Goal: Task Accomplishment & Management: Complete application form

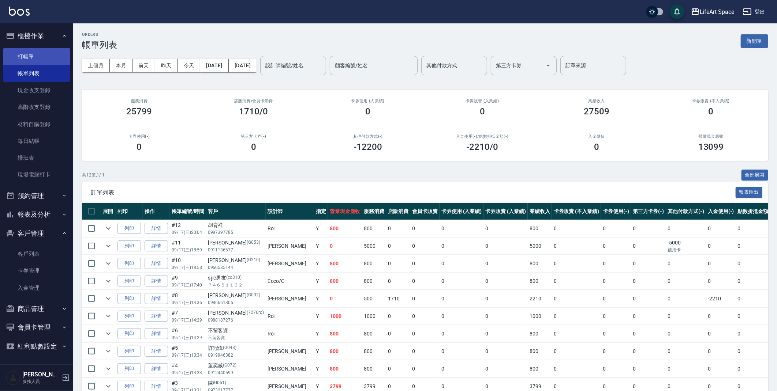
click at [45, 48] on link "打帳單" at bounding box center [36, 56] width 67 height 17
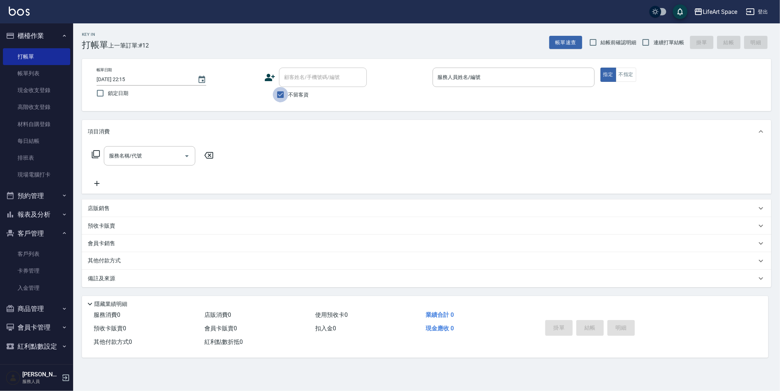
click at [277, 89] on input "不留客資" at bounding box center [280, 94] width 15 height 15
checkbox input "false"
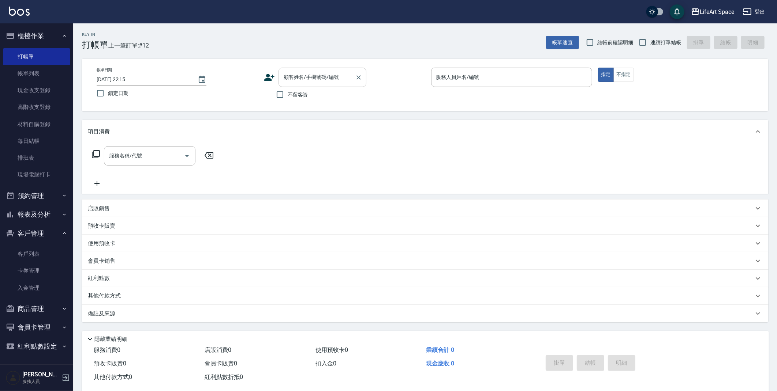
click at [292, 79] on div "顧客姓名/手機號碼/編號 顧客姓名/手機號碼/編號" at bounding box center [322, 77] width 88 height 19
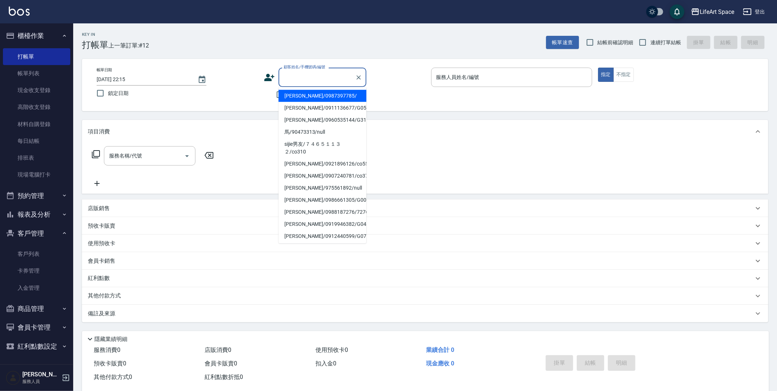
type input "０"
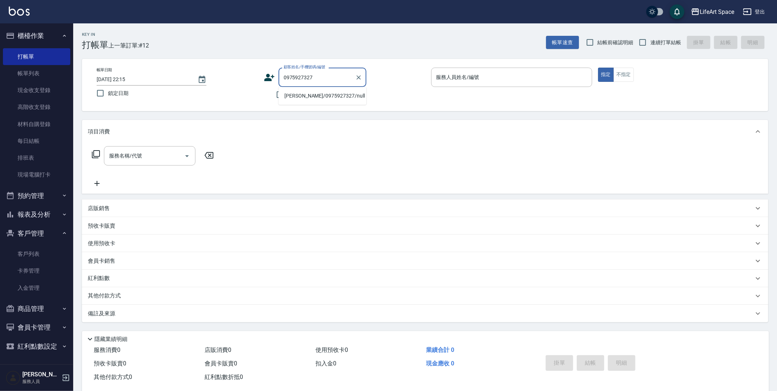
drag, startPoint x: 302, startPoint y: 93, endPoint x: 328, endPoint y: 117, distance: 35.7
click at [302, 93] on li "[PERSON_NAME]/0975927327/null" at bounding box center [322, 96] width 88 height 12
type input "[PERSON_NAME]/0975927327/null"
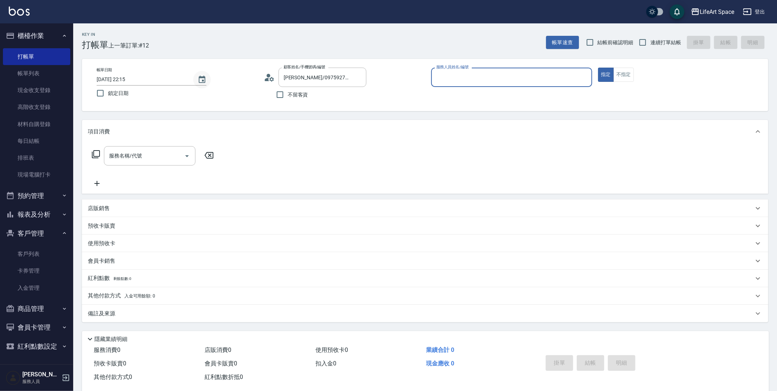
click at [195, 79] on button "Choose date, selected date is 2025-09-17" at bounding box center [202, 80] width 18 height 18
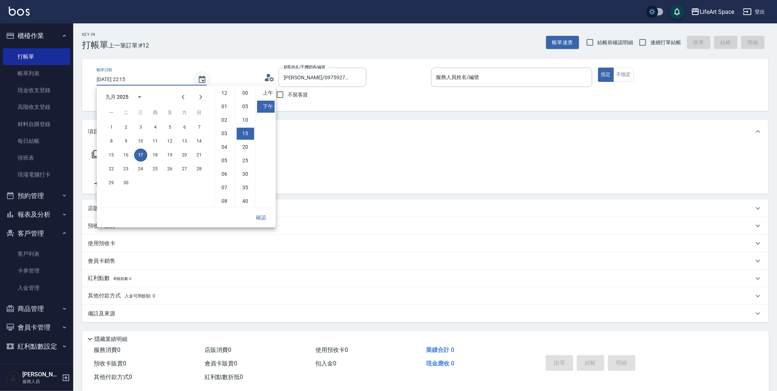
scroll to position [40, 0]
click at [157, 156] on button "18" at bounding box center [155, 155] width 13 height 13
drag, startPoint x: 224, startPoint y: 198, endPoint x: 243, endPoint y: 172, distance: 32.1
click at [224, 198] on li "11" at bounding box center [224, 201] width 18 height 12
click at [264, 95] on li "上午" at bounding box center [266, 93] width 18 height 12
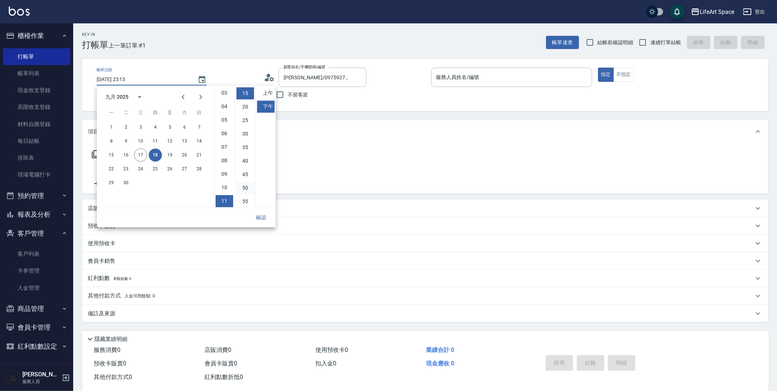
type input "[DATE] 11:15"
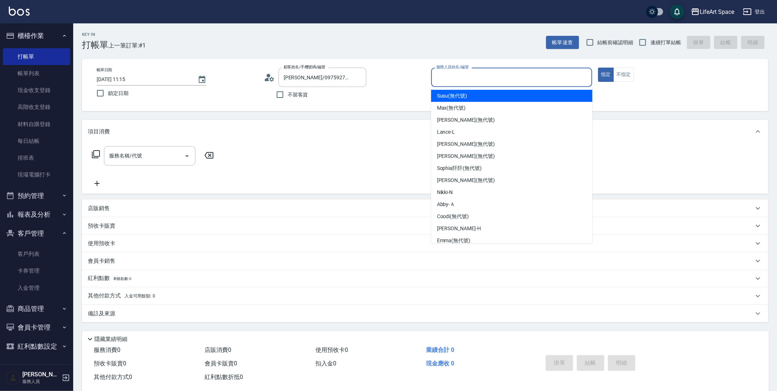
click at [443, 76] on input "服務人員姓名/編號" at bounding box center [511, 77] width 155 height 13
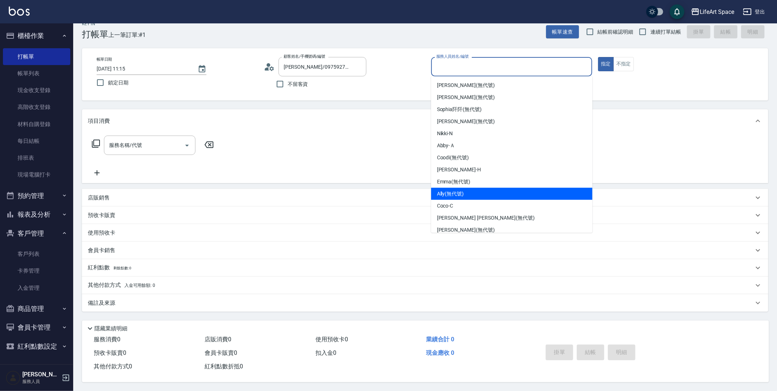
scroll to position [0, 0]
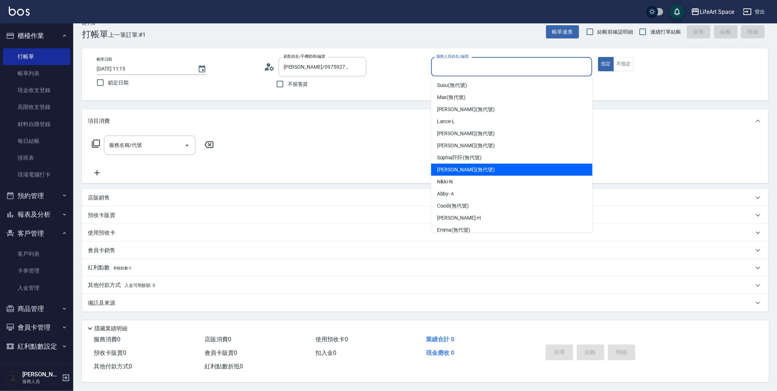
click at [458, 170] on span "[PERSON_NAME] (無代號)" at bounding box center [466, 170] width 58 height 8
type input "[PERSON_NAME](無代號)"
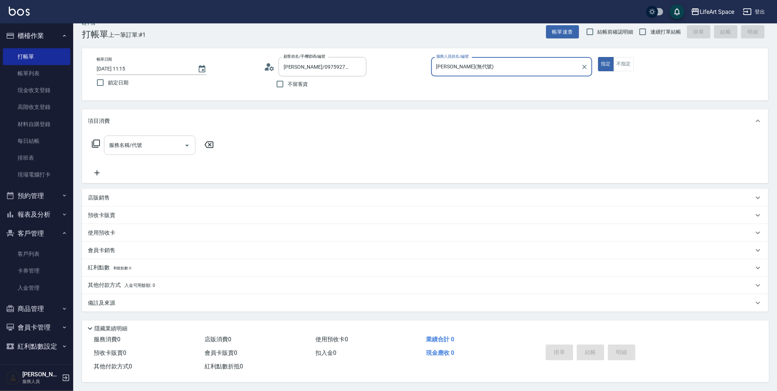
click at [152, 152] on div "服務名稱/代號" at bounding box center [149, 145] width 91 height 19
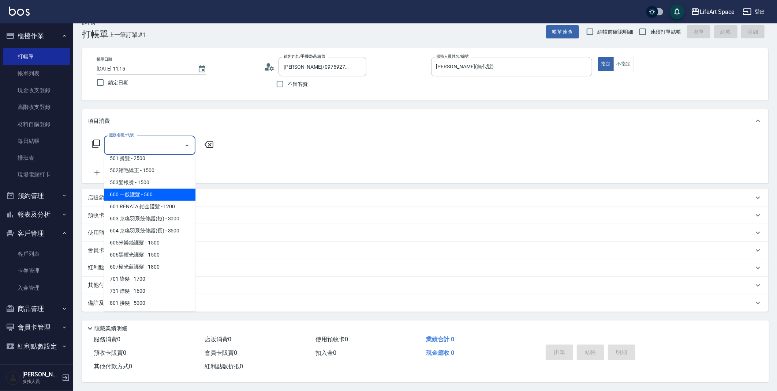
scroll to position [114, 0]
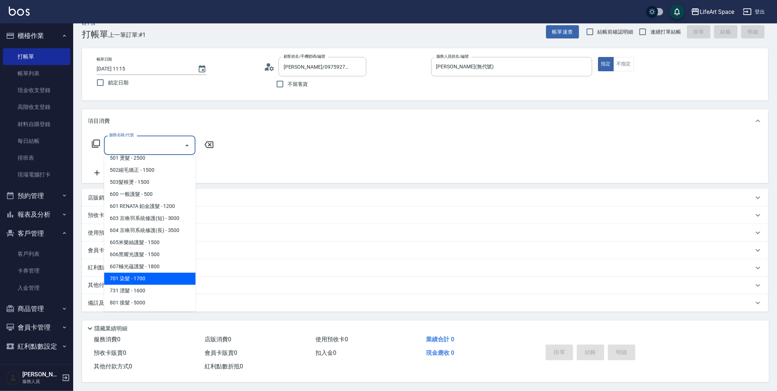
click at [133, 279] on span "701 染髮 - 1700" at bounding box center [149, 279] width 91 height 12
type input "701 染髮(701)"
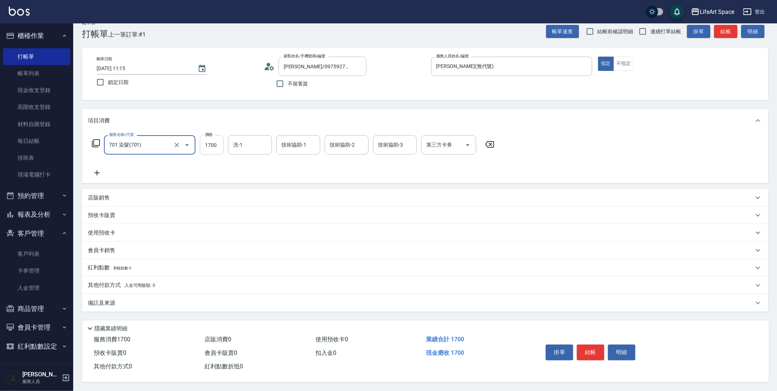
click at [215, 147] on input "1700" at bounding box center [212, 145] width 24 height 20
click at [211, 147] on input "1" at bounding box center [212, 145] width 24 height 20
type input "1300"
click at [117, 285] on p "其他付款方式 入金可用餘額: 0" at bounding box center [121, 286] width 67 height 8
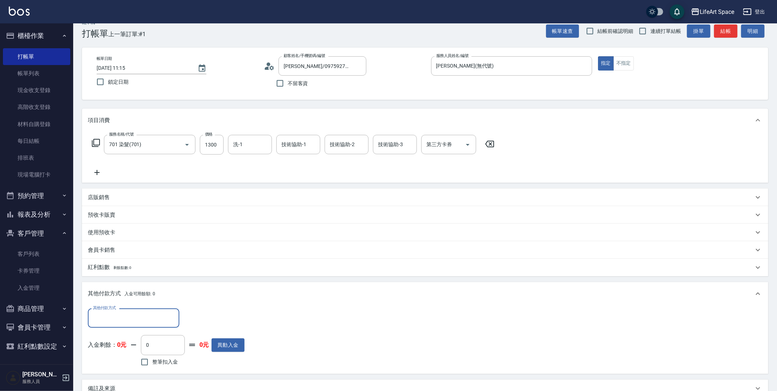
scroll to position [0, 0]
click at [169, 317] on input "其他付款方式" at bounding box center [133, 318] width 85 height 13
click at [138, 337] on span "轉帳" at bounding box center [133, 337] width 91 height 12
type input "轉帳"
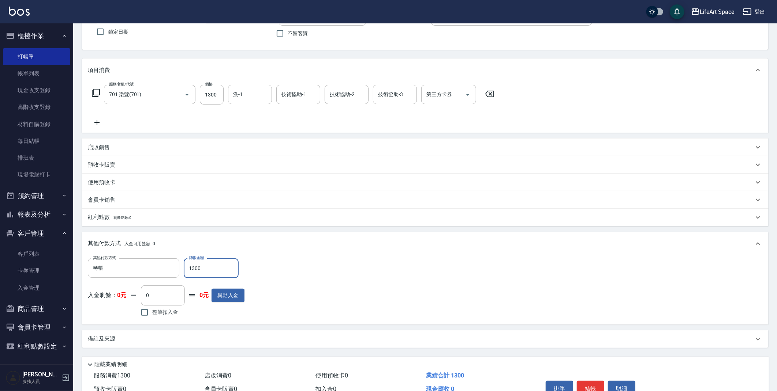
scroll to position [100, 0]
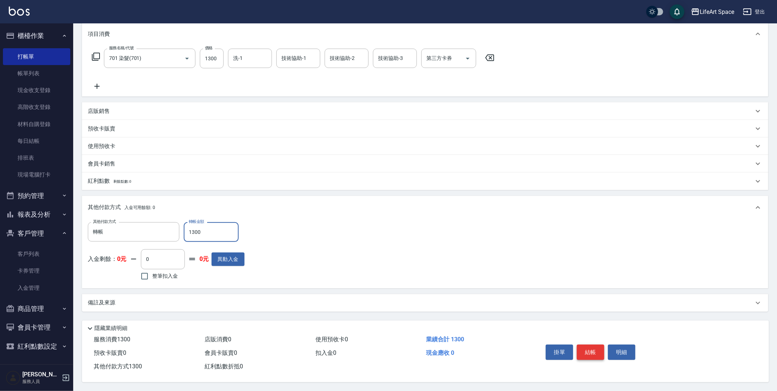
type input "1300"
click at [590, 347] on button "結帳" at bounding box center [589, 352] width 27 height 15
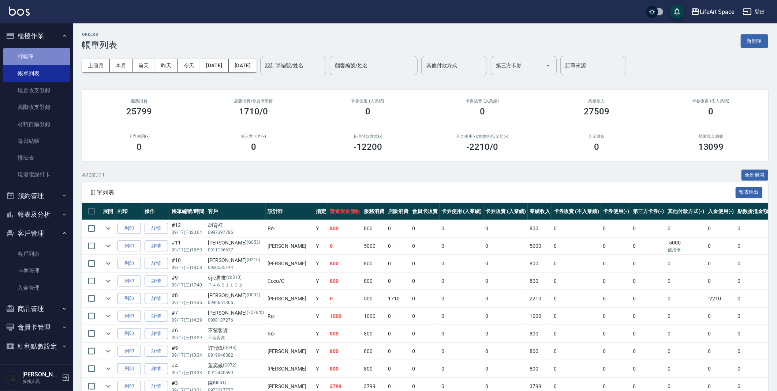
click at [29, 59] on link "打帳單" at bounding box center [36, 56] width 67 height 17
